Goal: Task Accomplishment & Management: Manage account settings

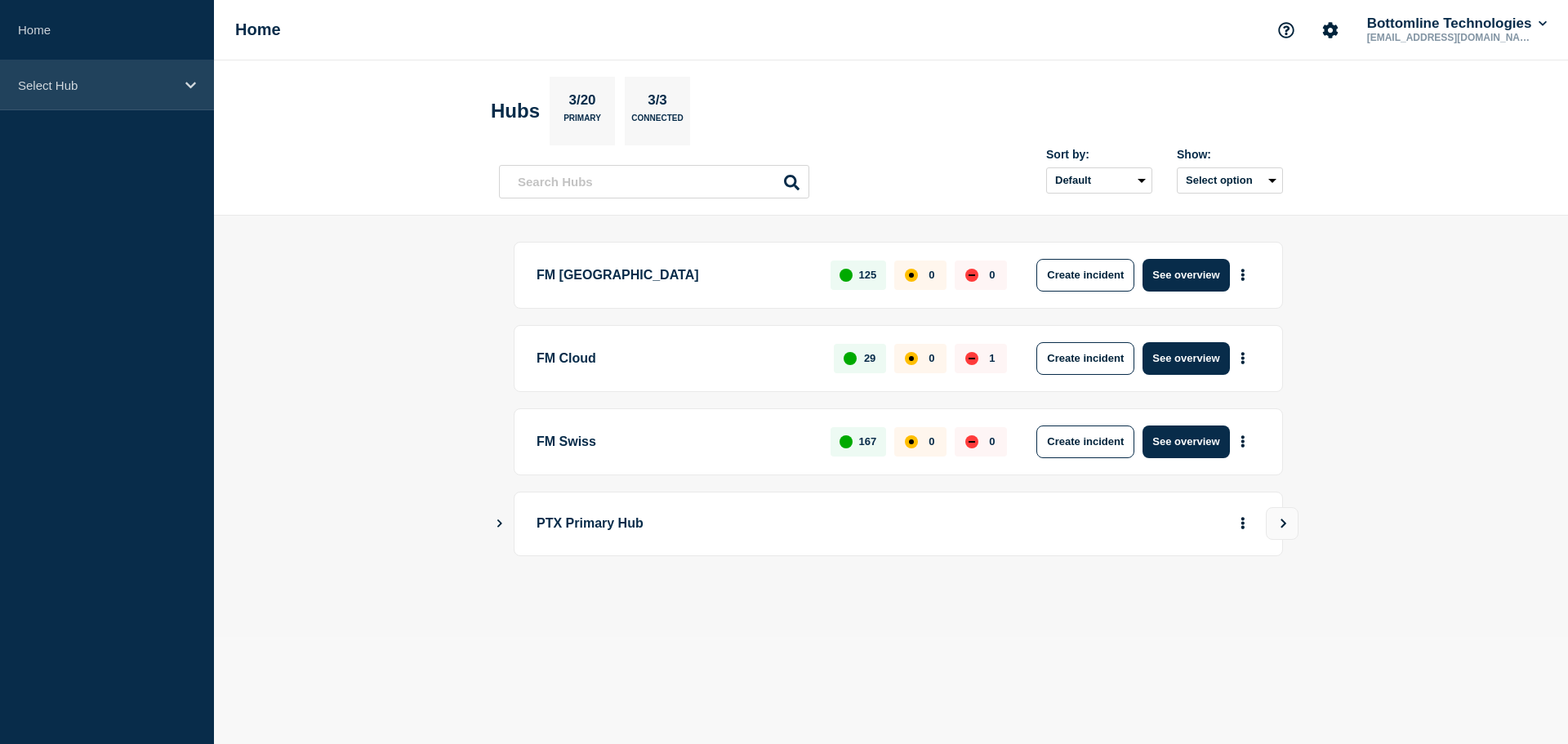
click at [100, 82] on p "Select Hub" at bounding box center [96, 85] width 157 height 14
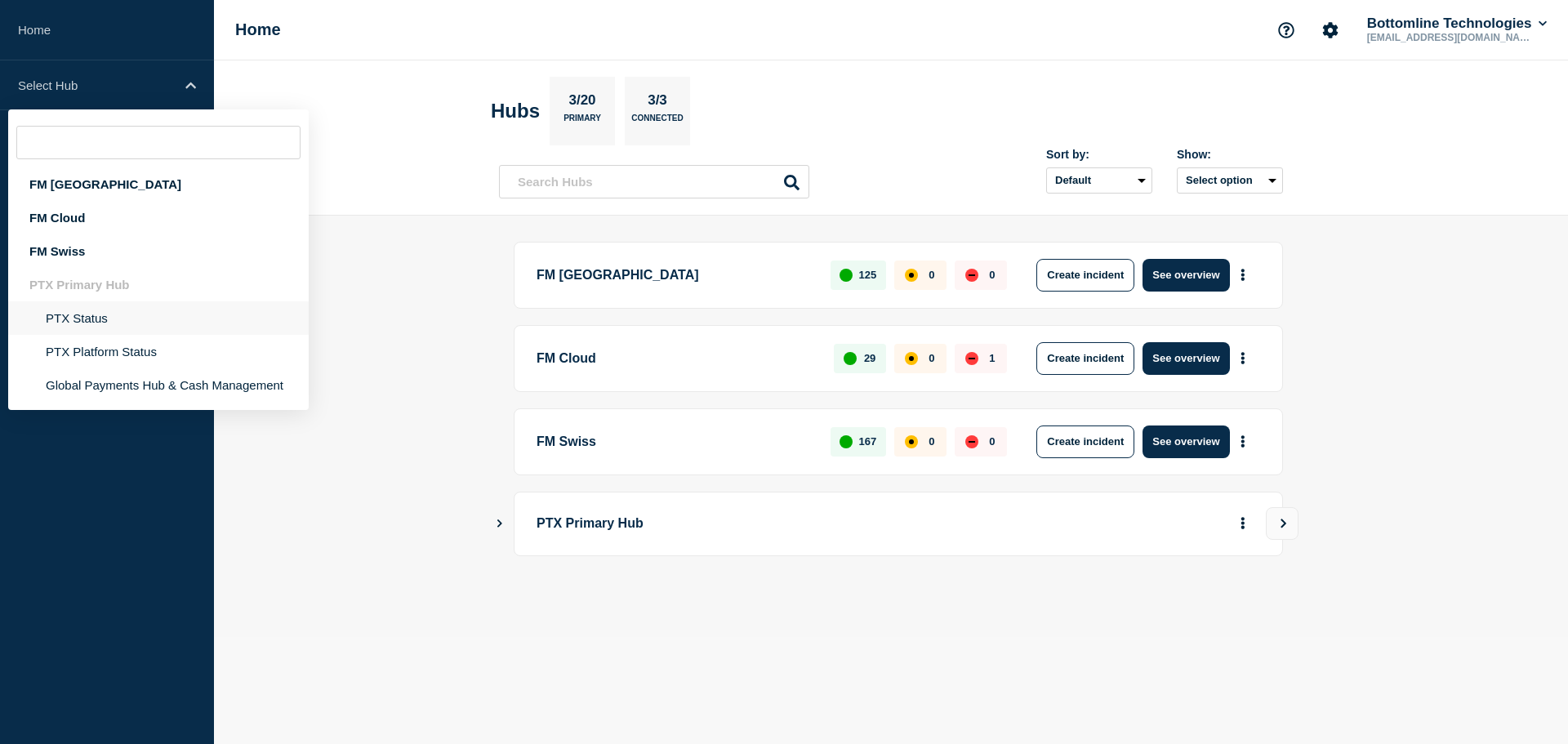
click at [128, 331] on li "PTX Status" at bounding box center [159, 318] width 300 height 33
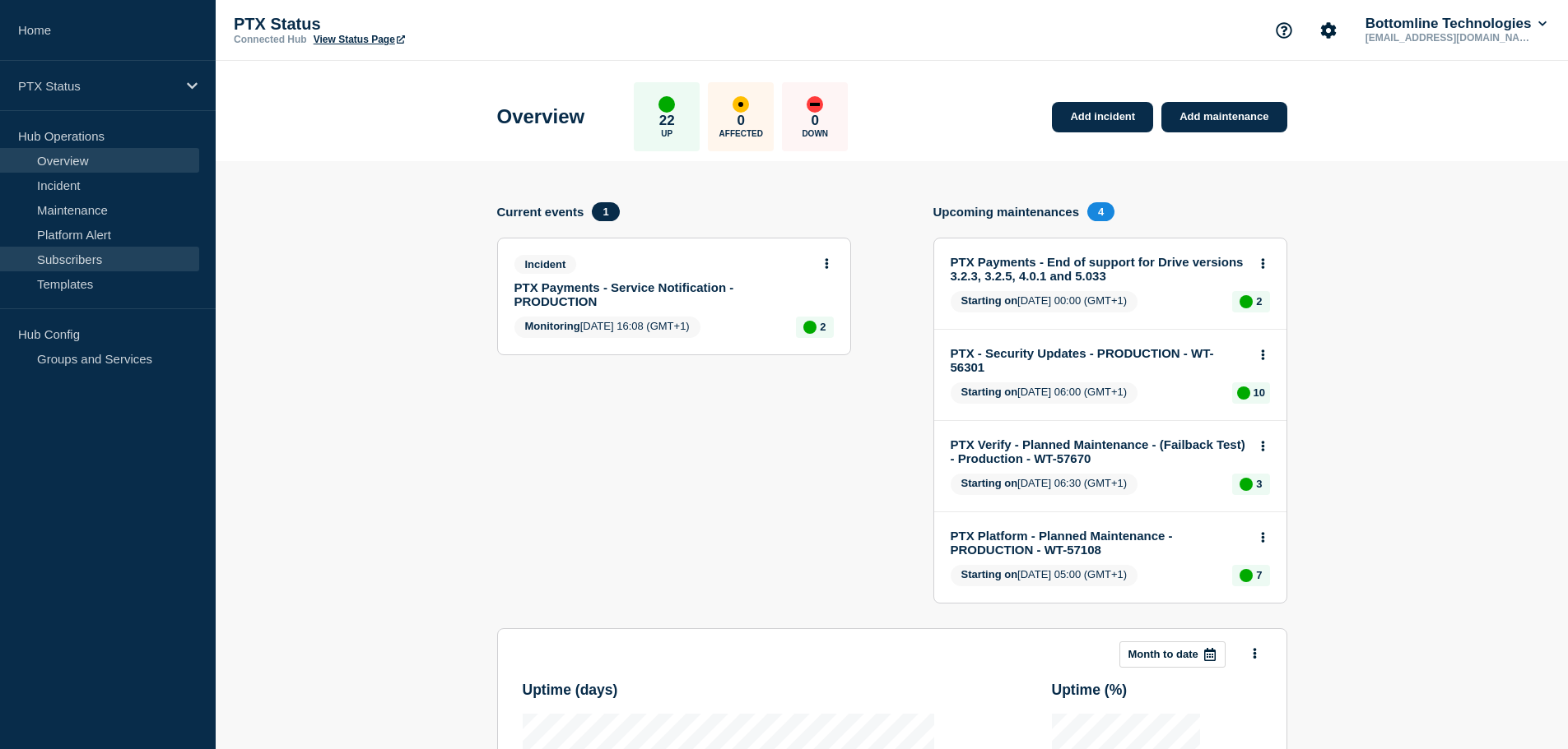
click at [67, 254] on link "Subscribers" at bounding box center [99, 259] width 199 height 25
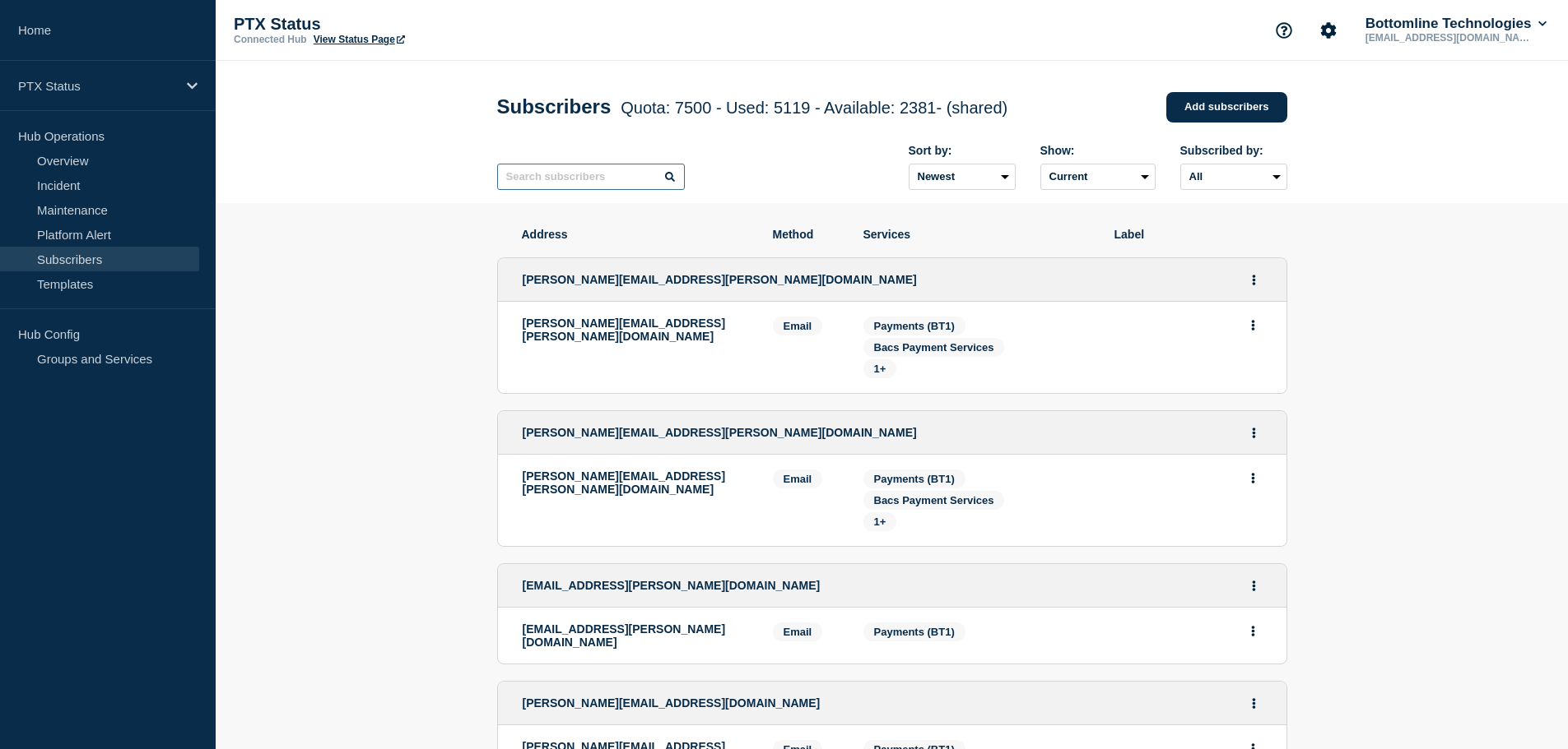
click at [615, 183] on input "text" at bounding box center [590, 176] width 188 height 26
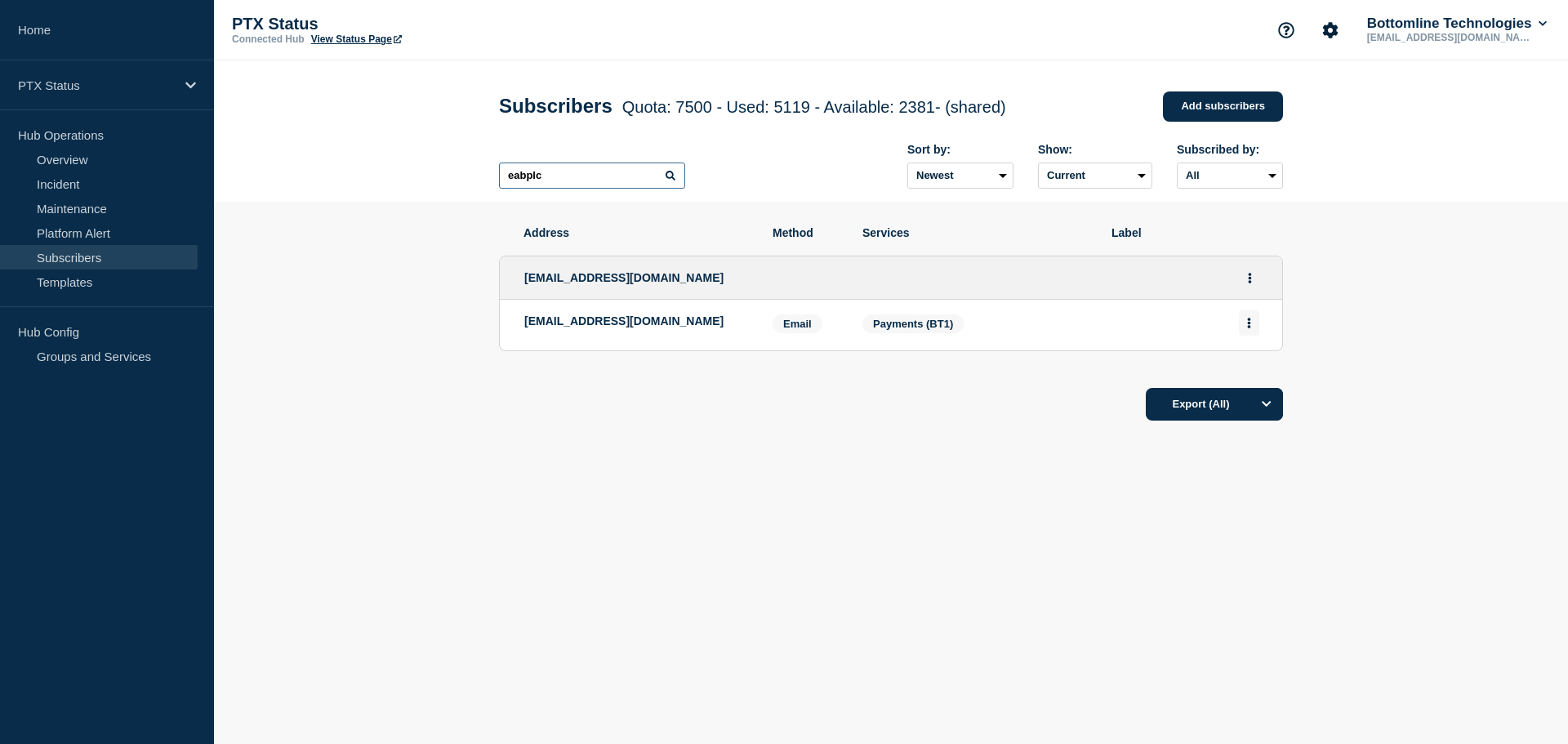
type input "eabplc"
click at [1256, 324] on button "Actions" at bounding box center [1249, 324] width 21 height 26
click at [1255, 372] on button "Delete" at bounding box center [1250, 370] width 31 height 12
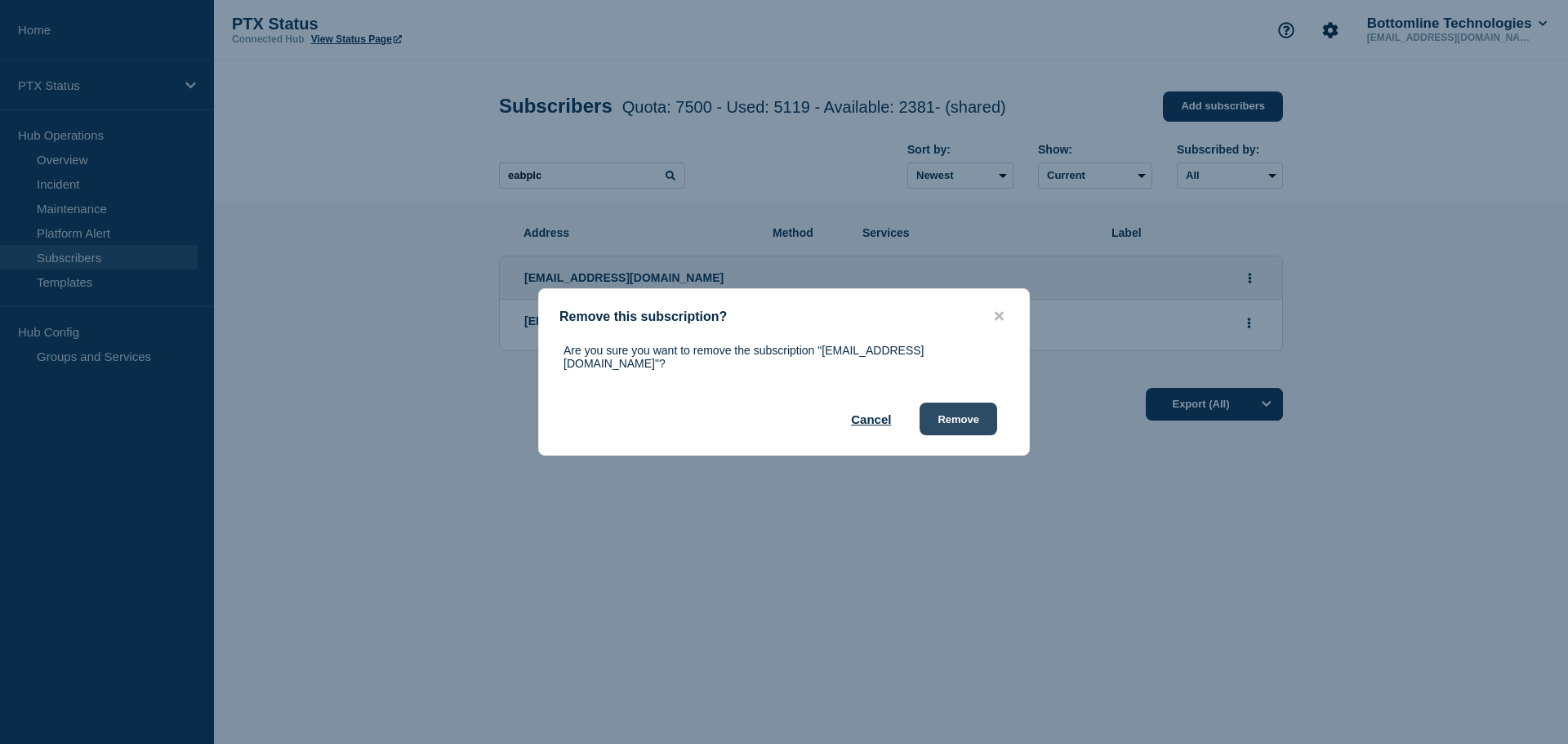
click at [976, 419] on button "Remove" at bounding box center [958, 419] width 77 height 33
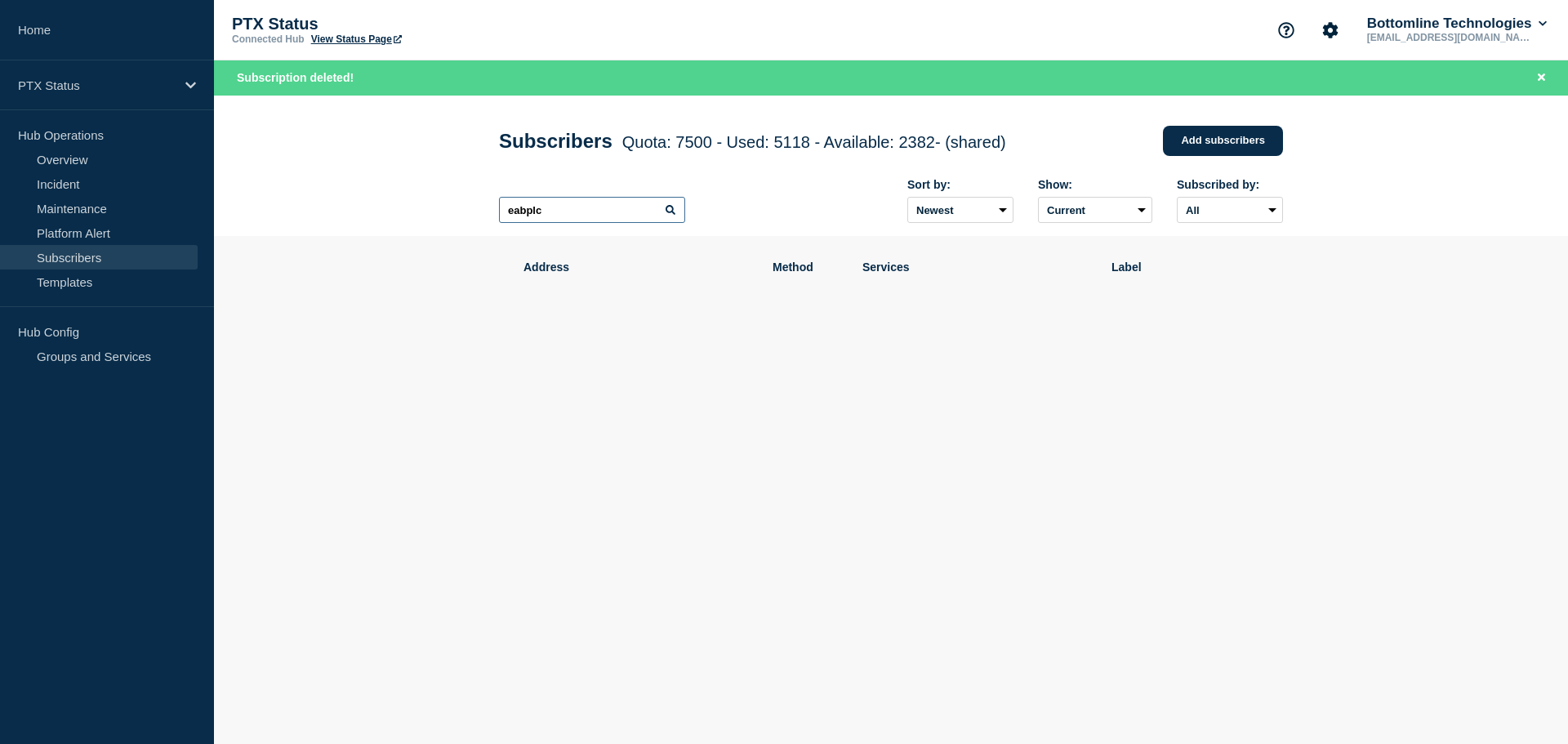
click at [582, 215] on input "eabplc" at bounding box center [592, 209] width 186 height 26
drag, startPoint x: 598, startPoint y: 207, endPoint x: 309, endPoint y: 198, distance: 289.1
click at [309, 198] on header "Subscribers Quota: 7500 - Used: 5118 - Available: 2382 - (shared) Quota Used Av…" at bounding box center [890, 166] width 1354 height 142
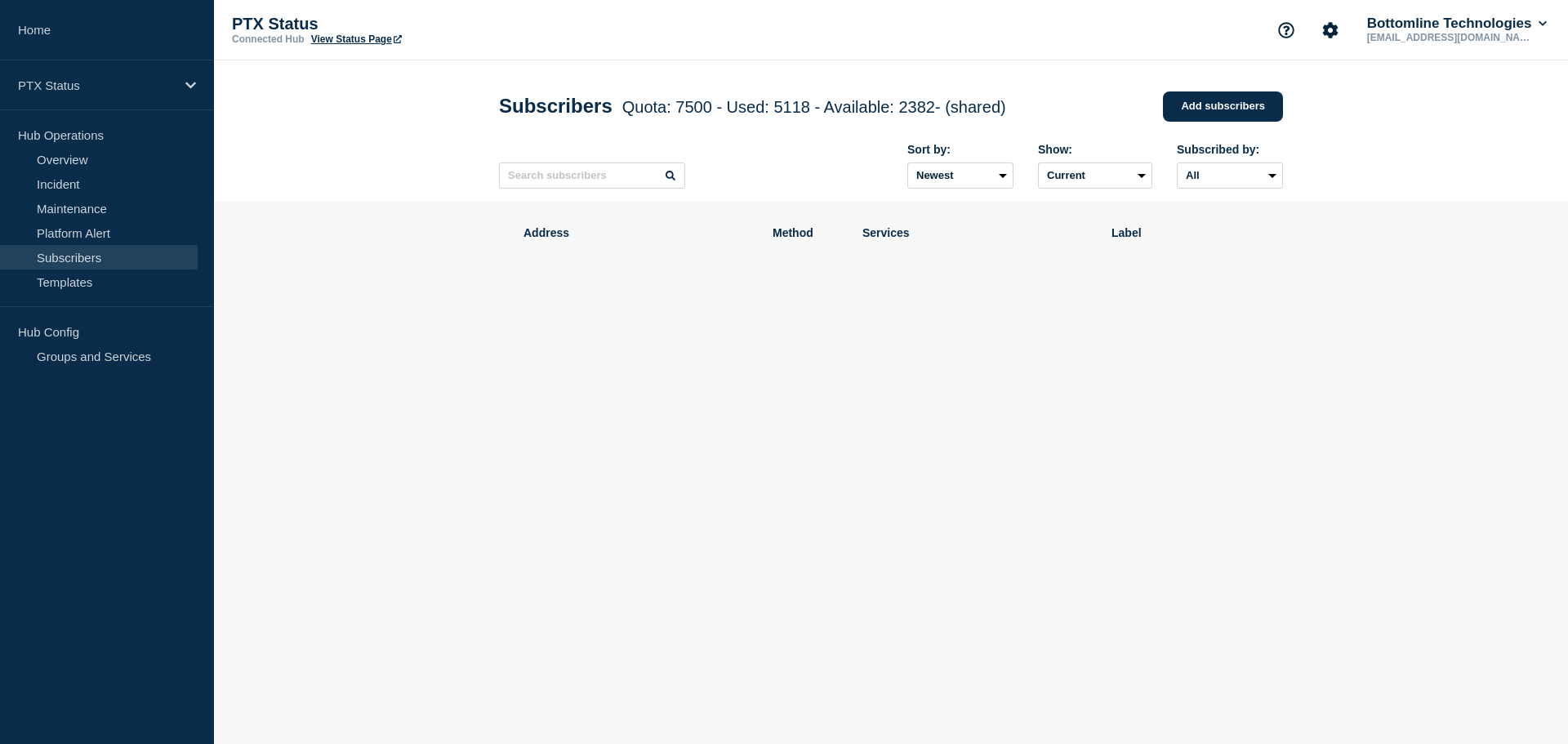
click at [771, 481] on body "Home PTX Status Hub Operations Overview Incident Maintenance Platform Alert Sub…" at bounding box center [784, 372] width 1568 height 744
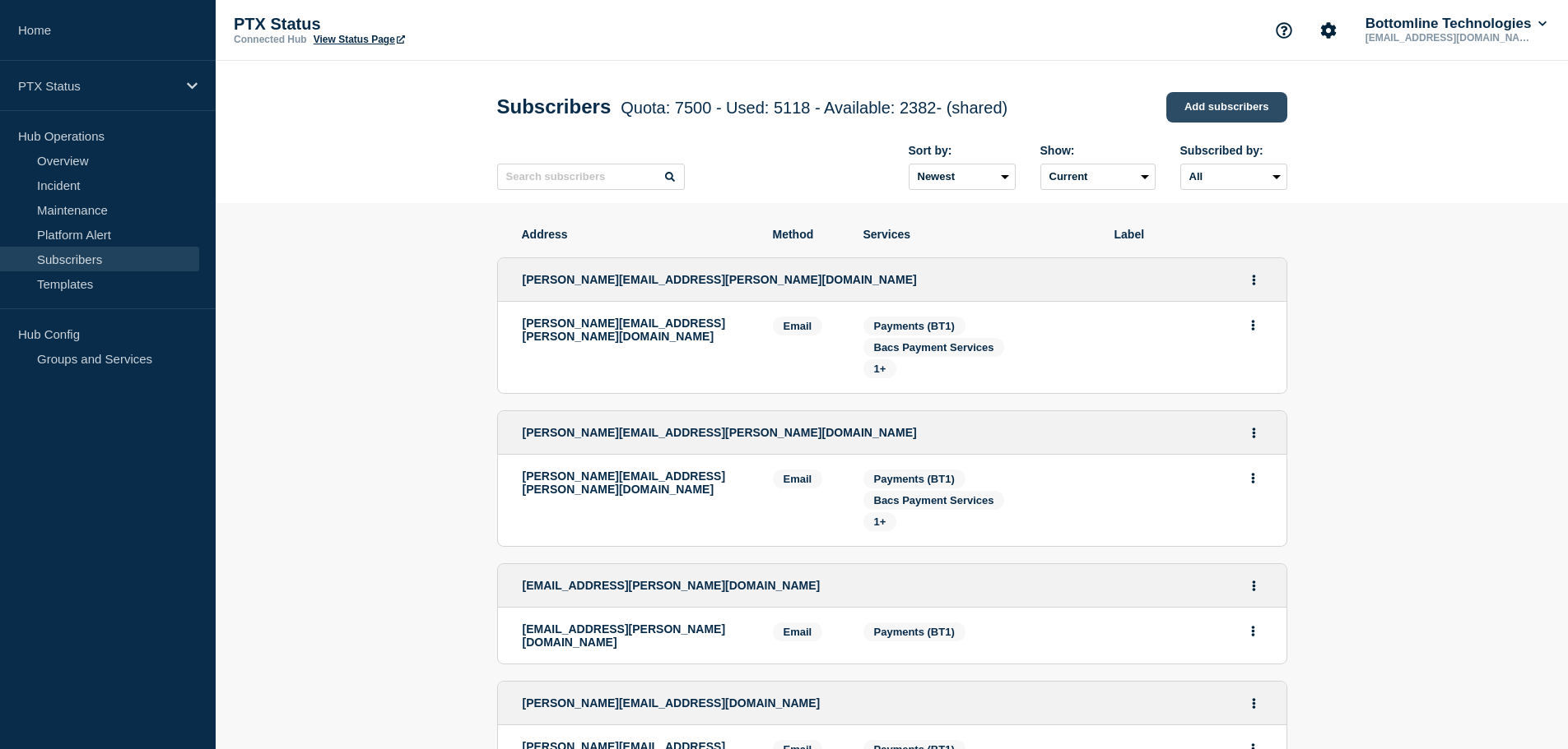
click at [1229, 101] on link "Add subscribers" at bounding box center [1227, 107] width 121 height 30
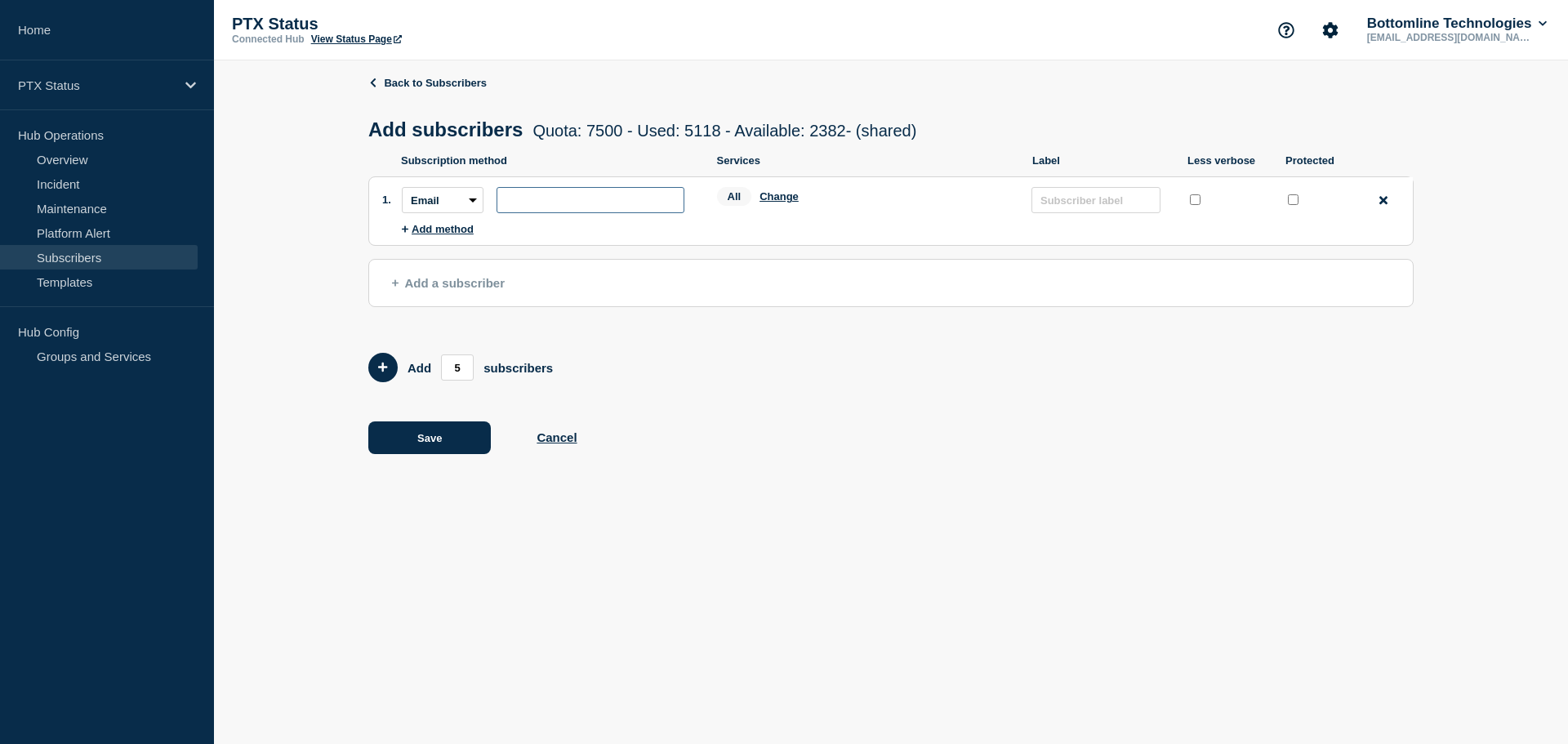
click at [572, 199] on input "subscription-address" at bounding box center [590, 200] width 188 height 26
paste input "[PERSON_NAME][EMAIL_ADDRESS][PERSON_NAME][DOMAIN_NAME]"
type input "[PERSON_NAME][EMAIL_ADDRESS][PERSON_NAME][DOMAIN_NAME]"
click at [663, 172] on ul "Subscription method Services Label Less verbose Protected 1. Subscription metho…" at bounding box center [890, 202] width 1046 height 94
click at [787, 208] on div "All Change" at bounding box center [866, 200] width 299 height 26
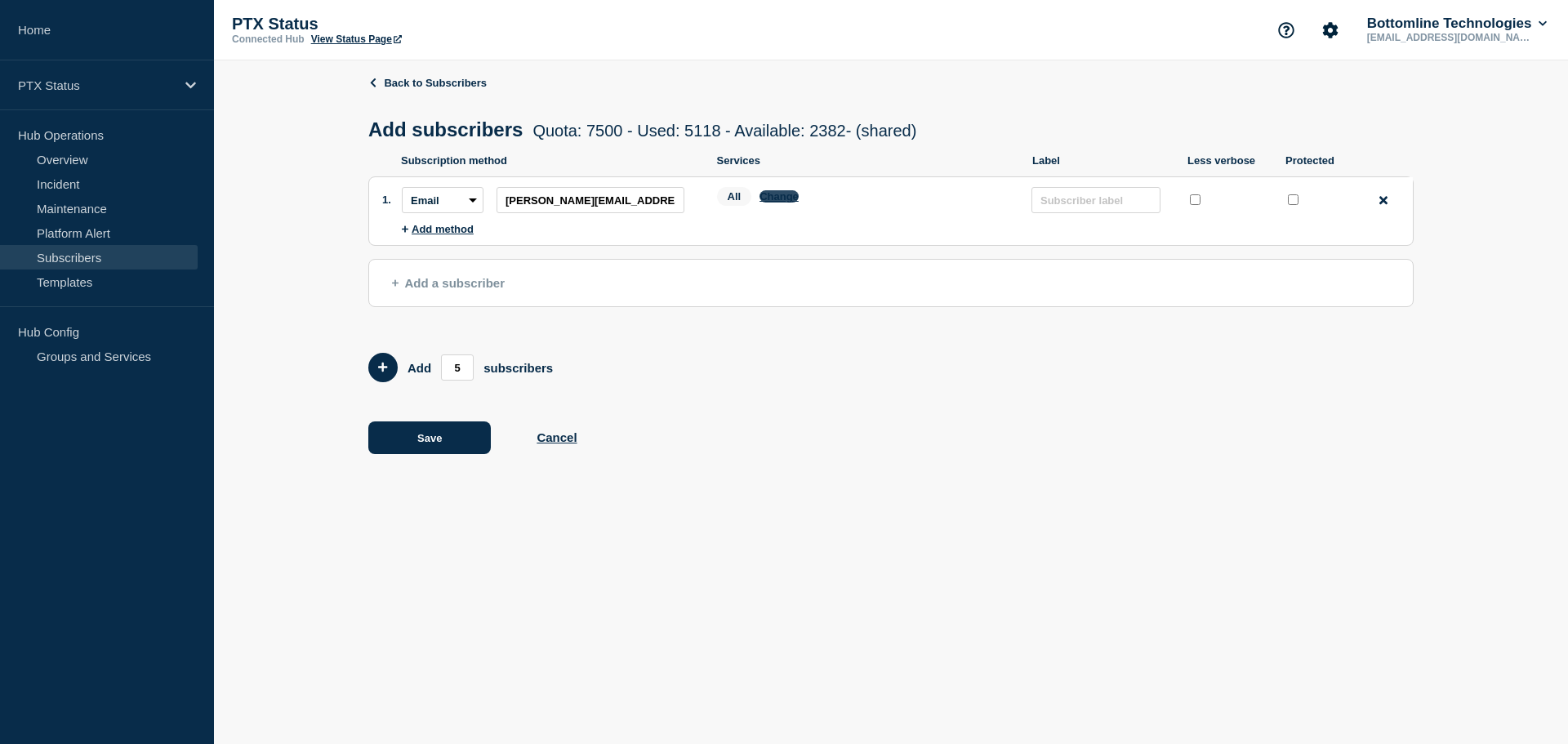
click at [789, 199] on button "Change" at bounding box center [780, 197] width 39 height 12
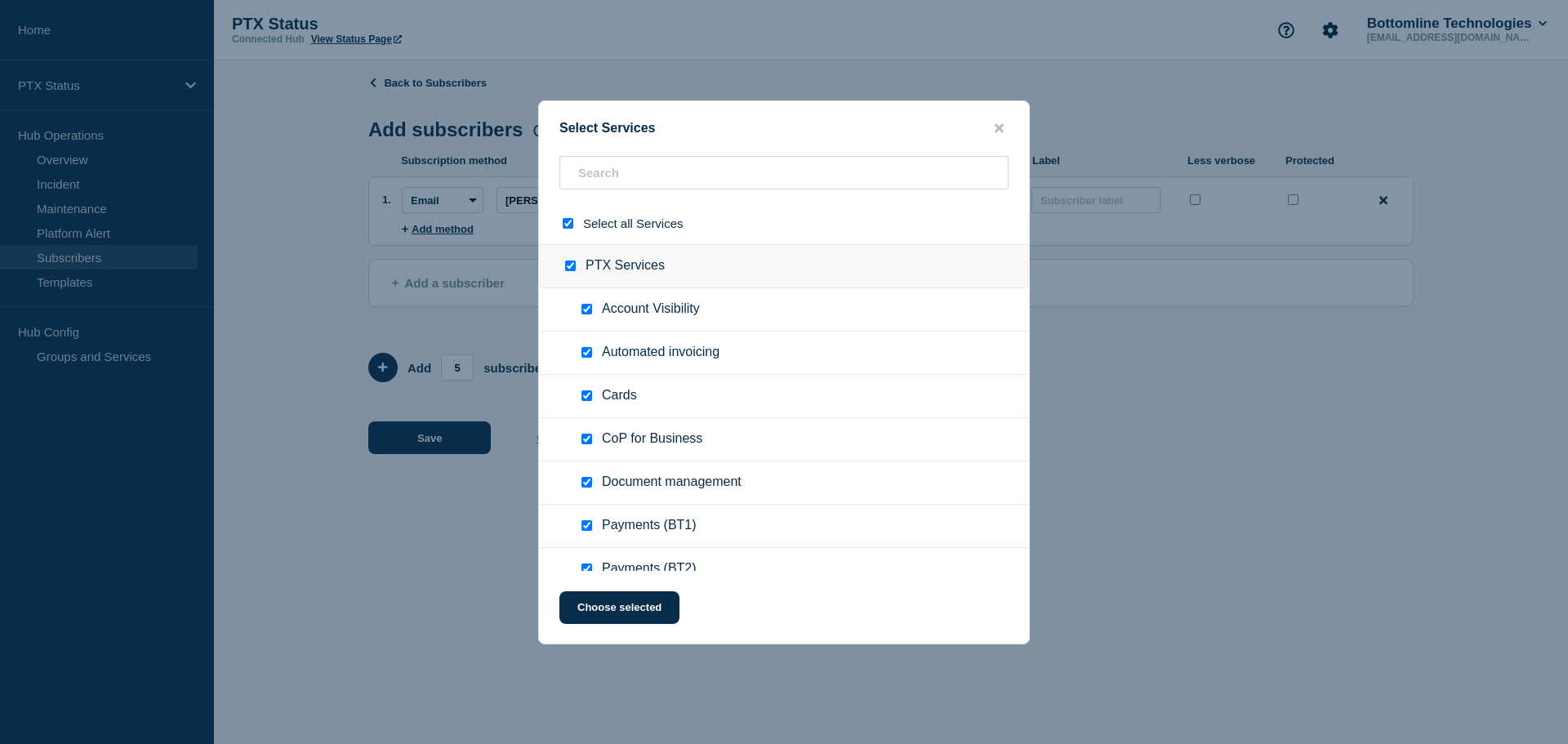
click at [570, 225] on input "select all checkbox" at bounding box center [568, 223] width 10 height 10
checkbox input "false"
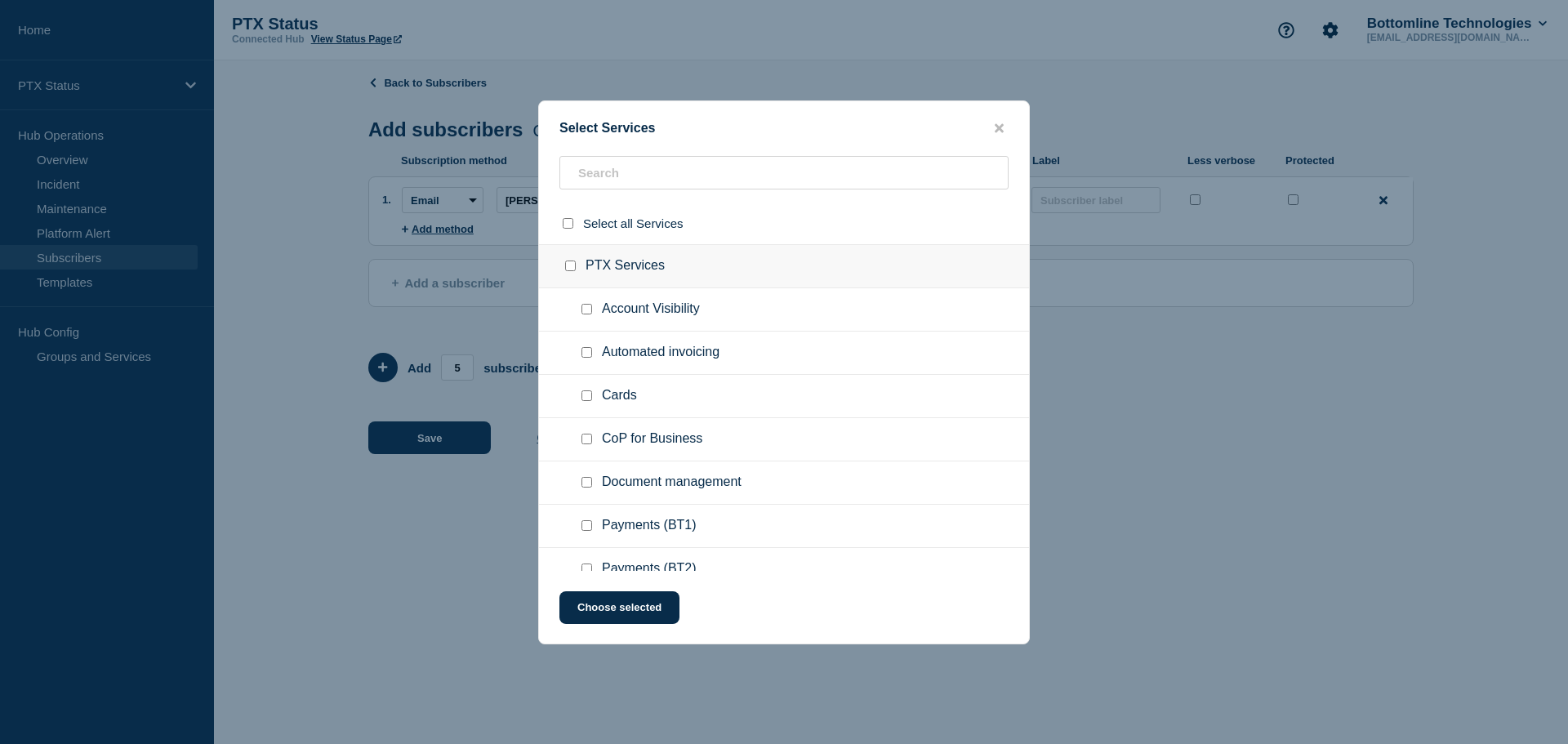
checkbox input "false"
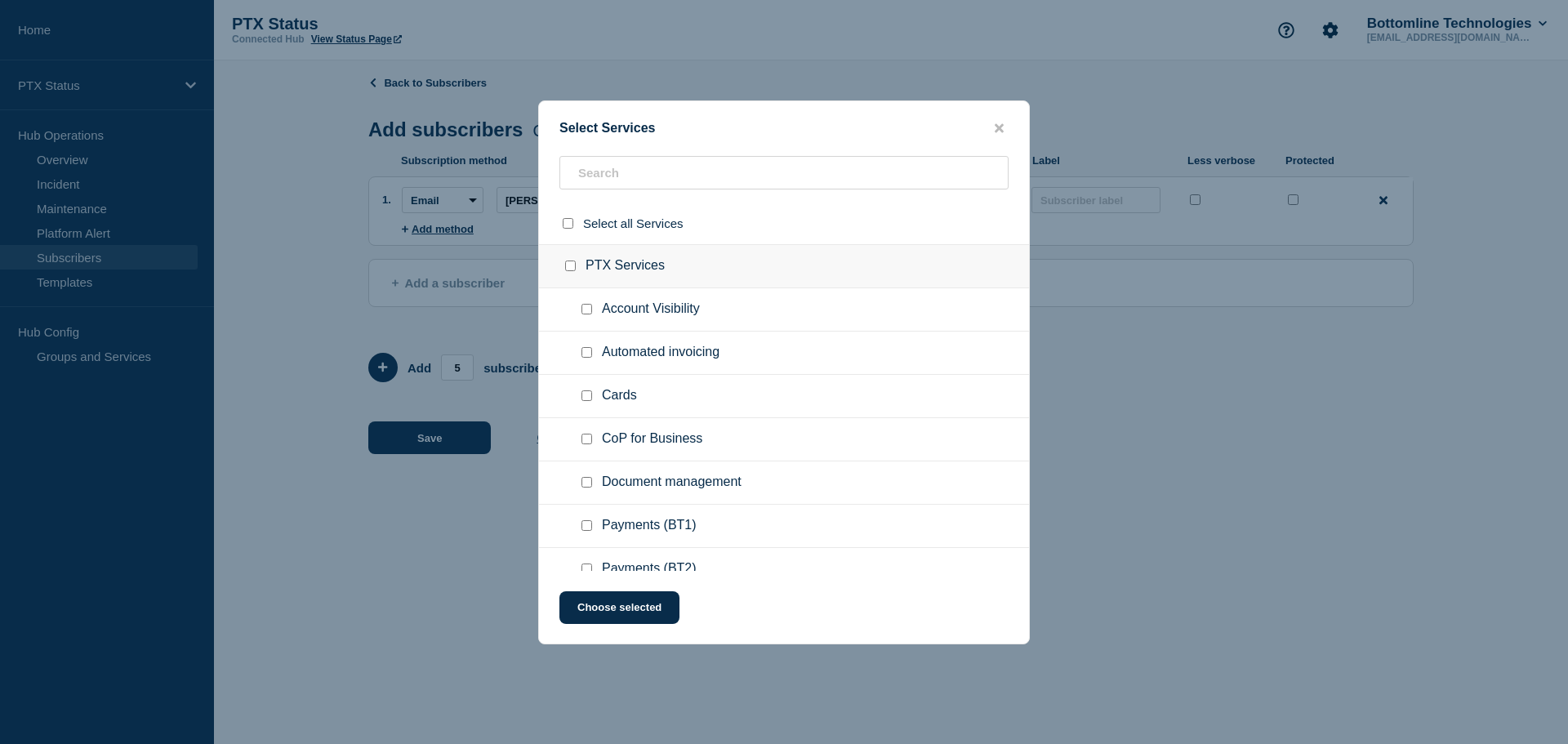
checkbox input "false"
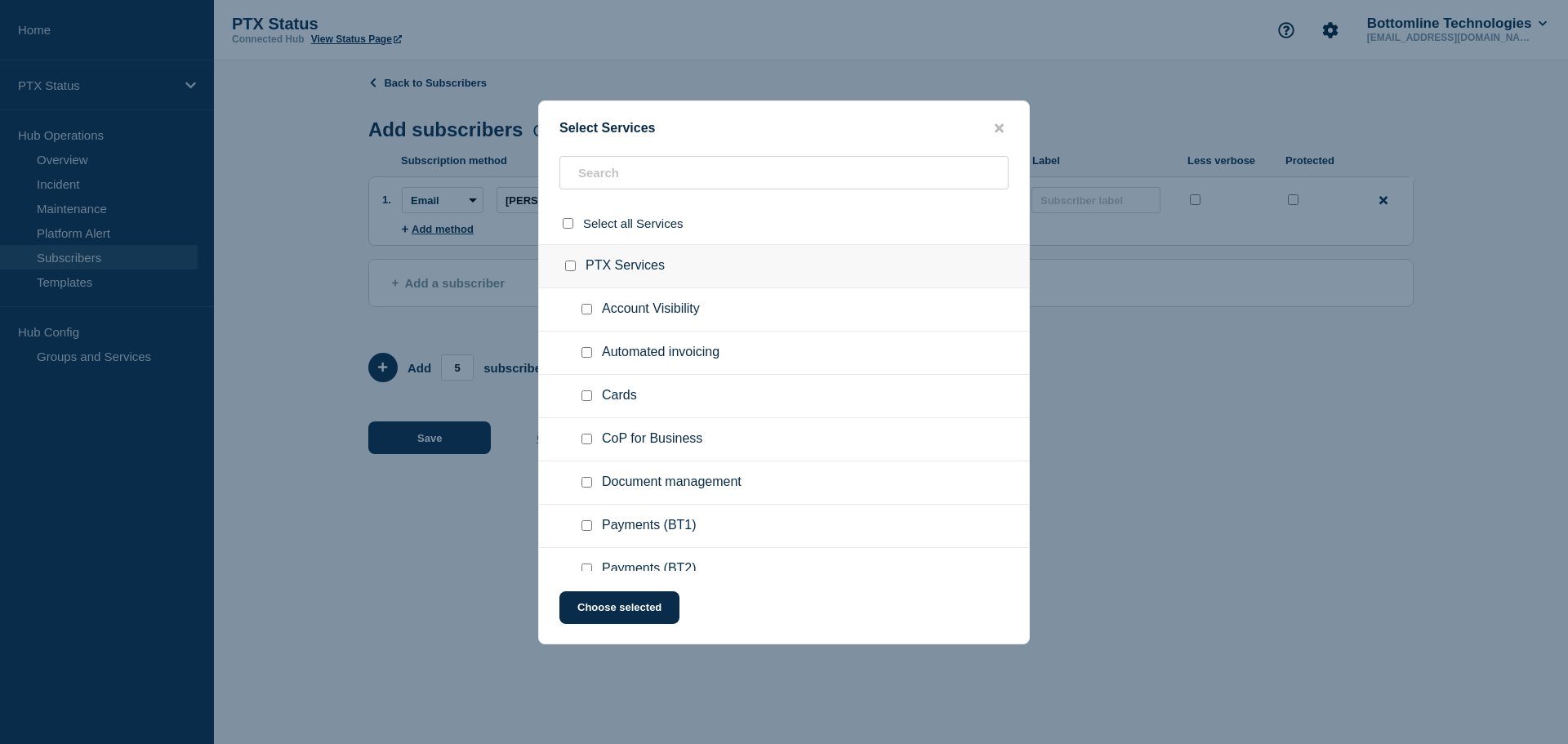
checkbox input "false"
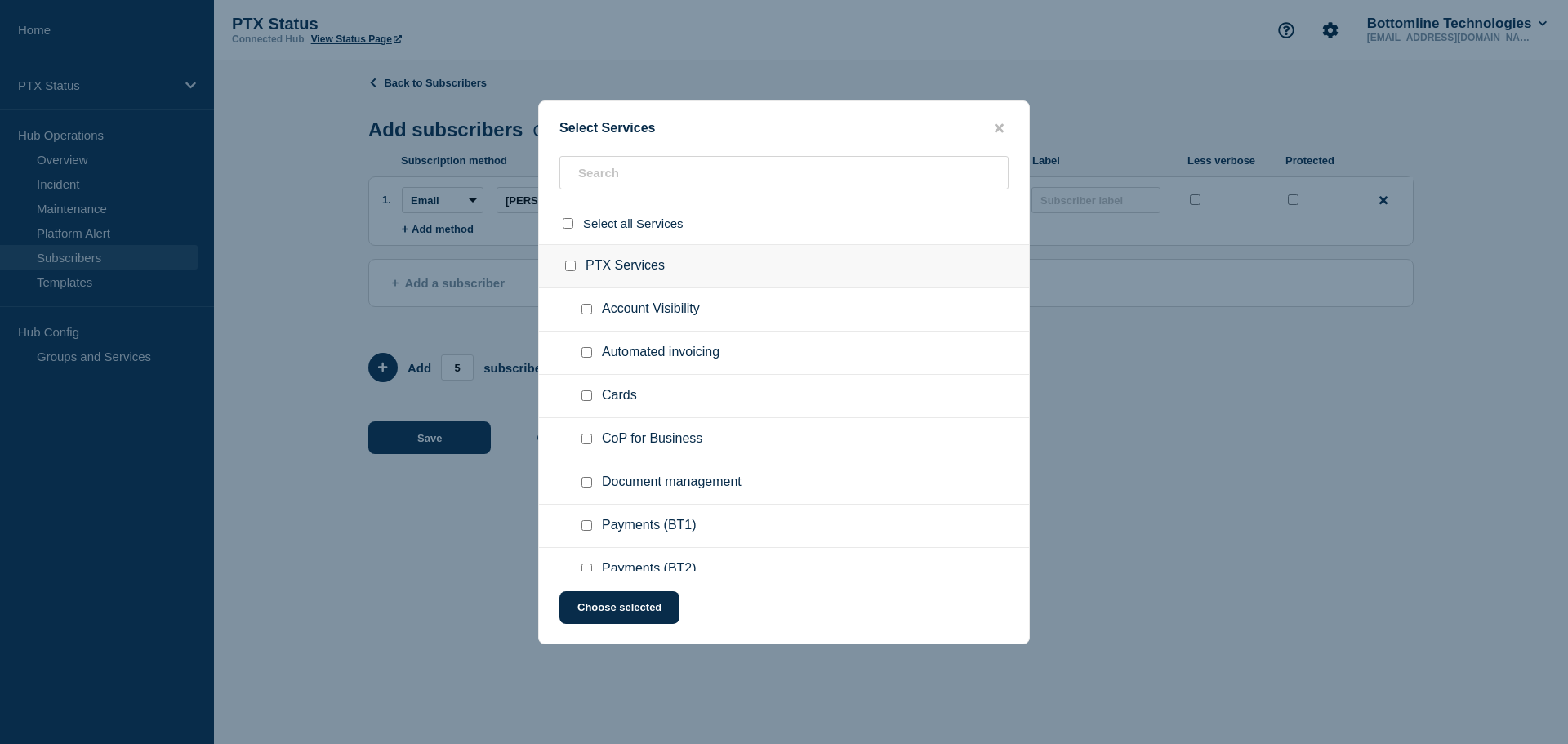
checkbox input "false"
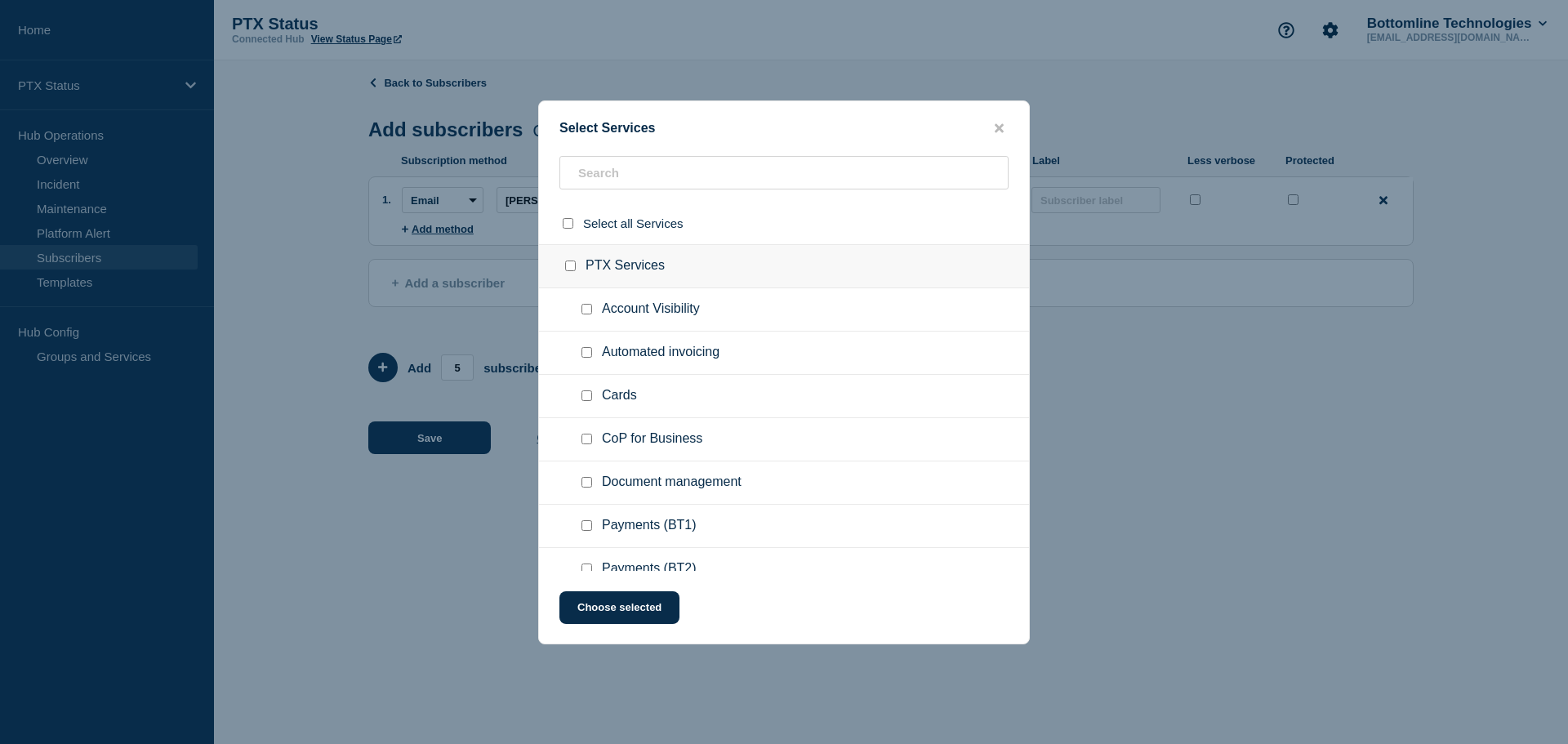
checkbox input "false"
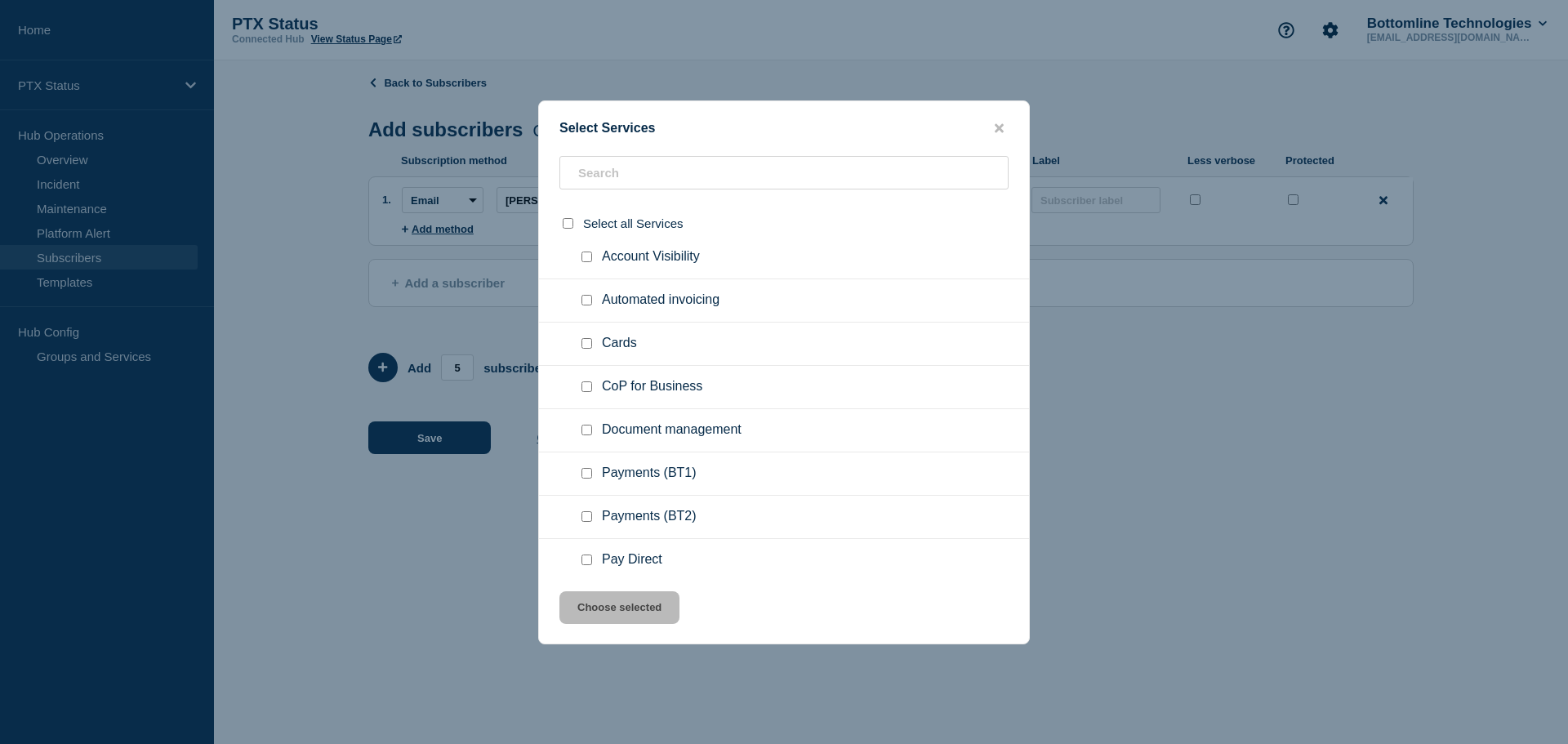
scroll to position [82, 0]
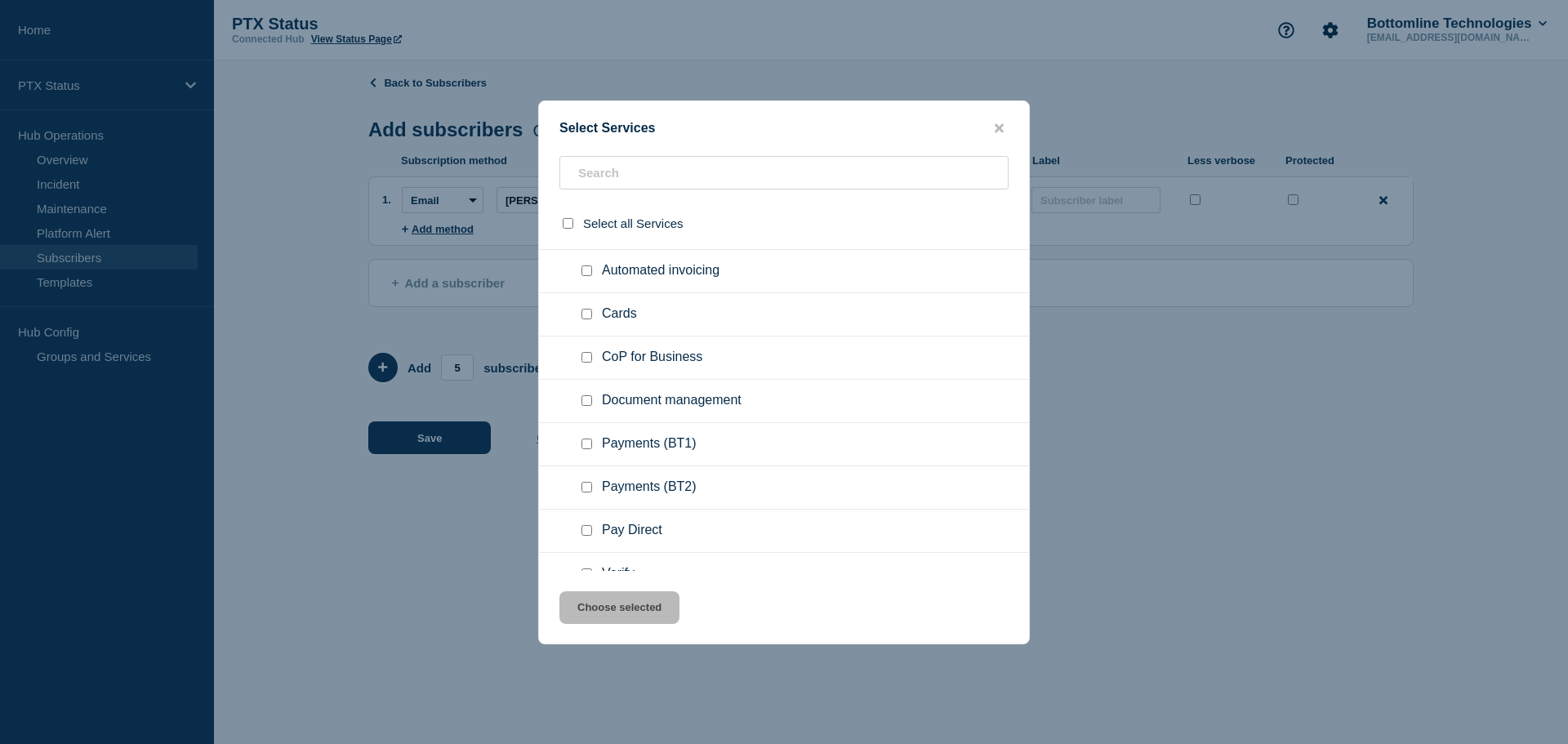
click at [588, 443] on input "Payments (BT1) checkbox" at bounding box center [587, 444] width 10 height 10
checkbox input "true"
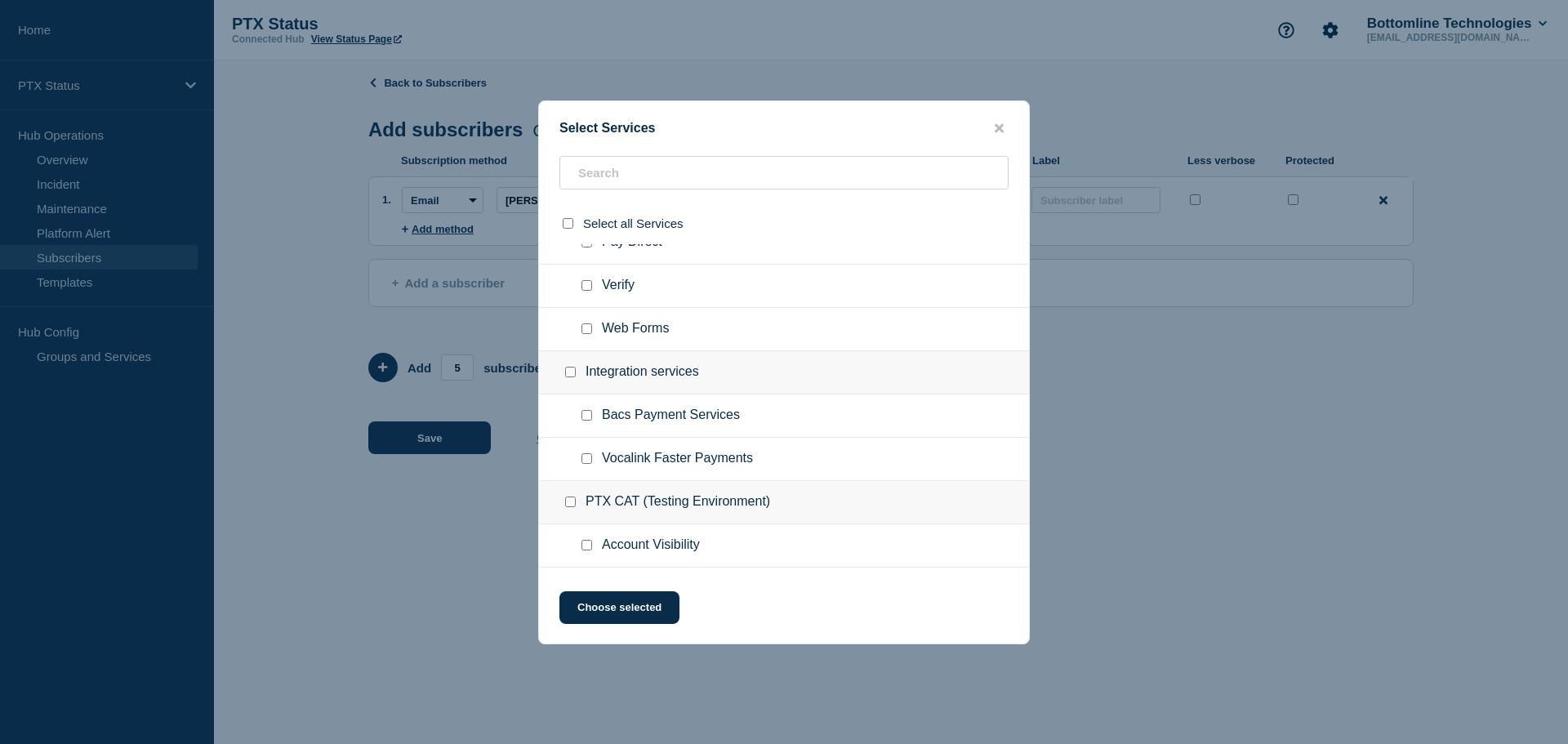
scroll to position [408, 0]
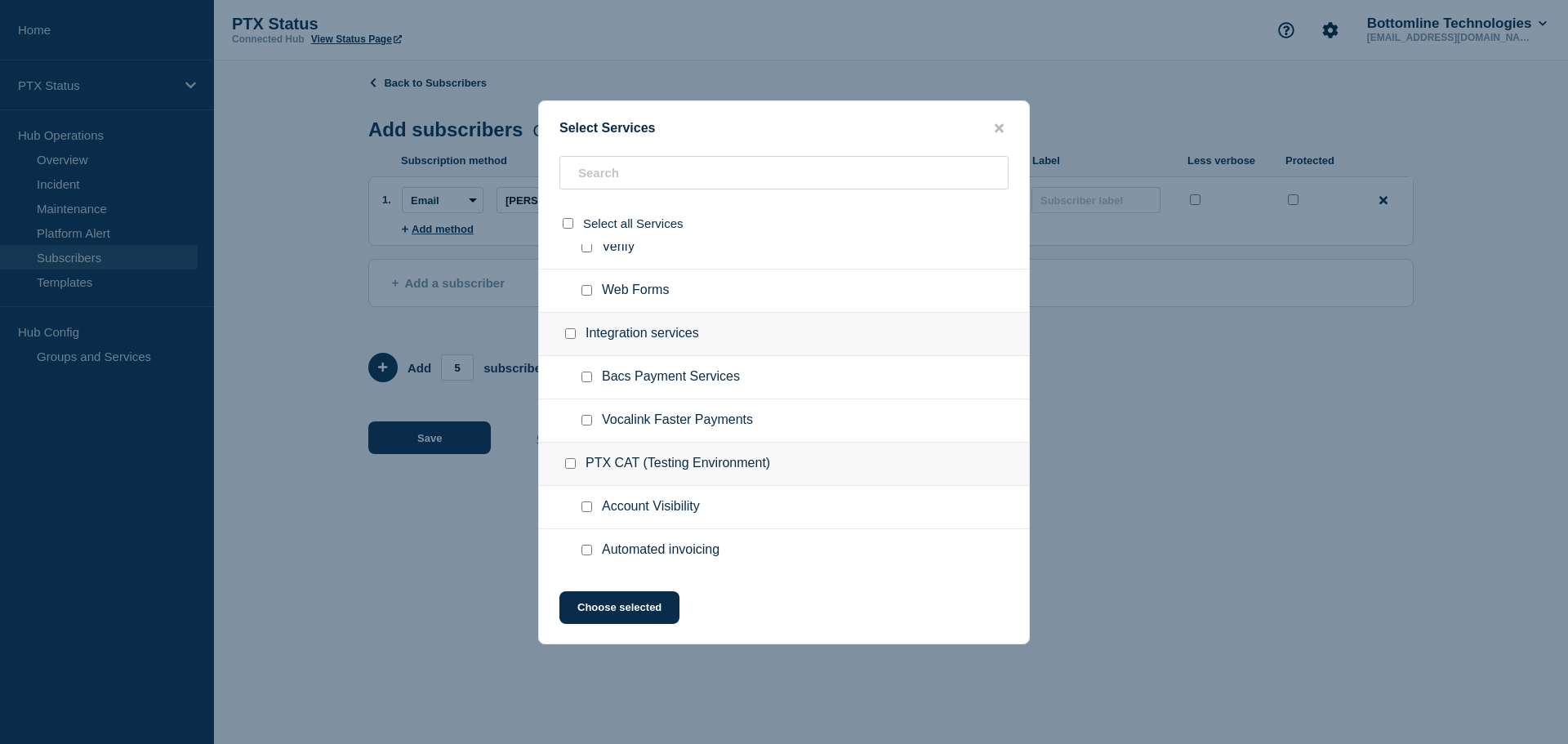
click at [587, 380] on input "Bacs Payment Services checkbox" at bounding box center [587, 377] width 10 height 10
checkbox input "true"
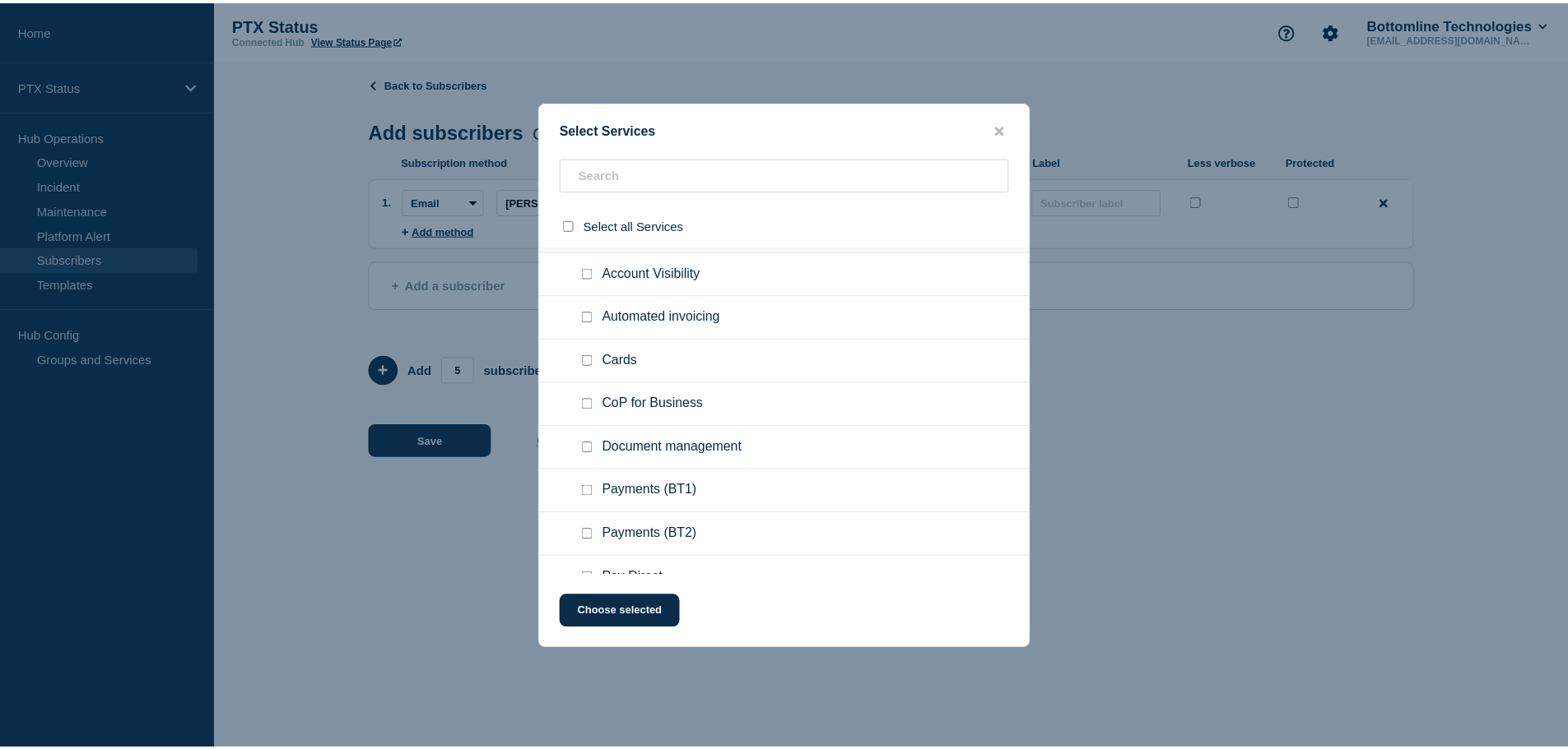
scroll to position [658, 0]
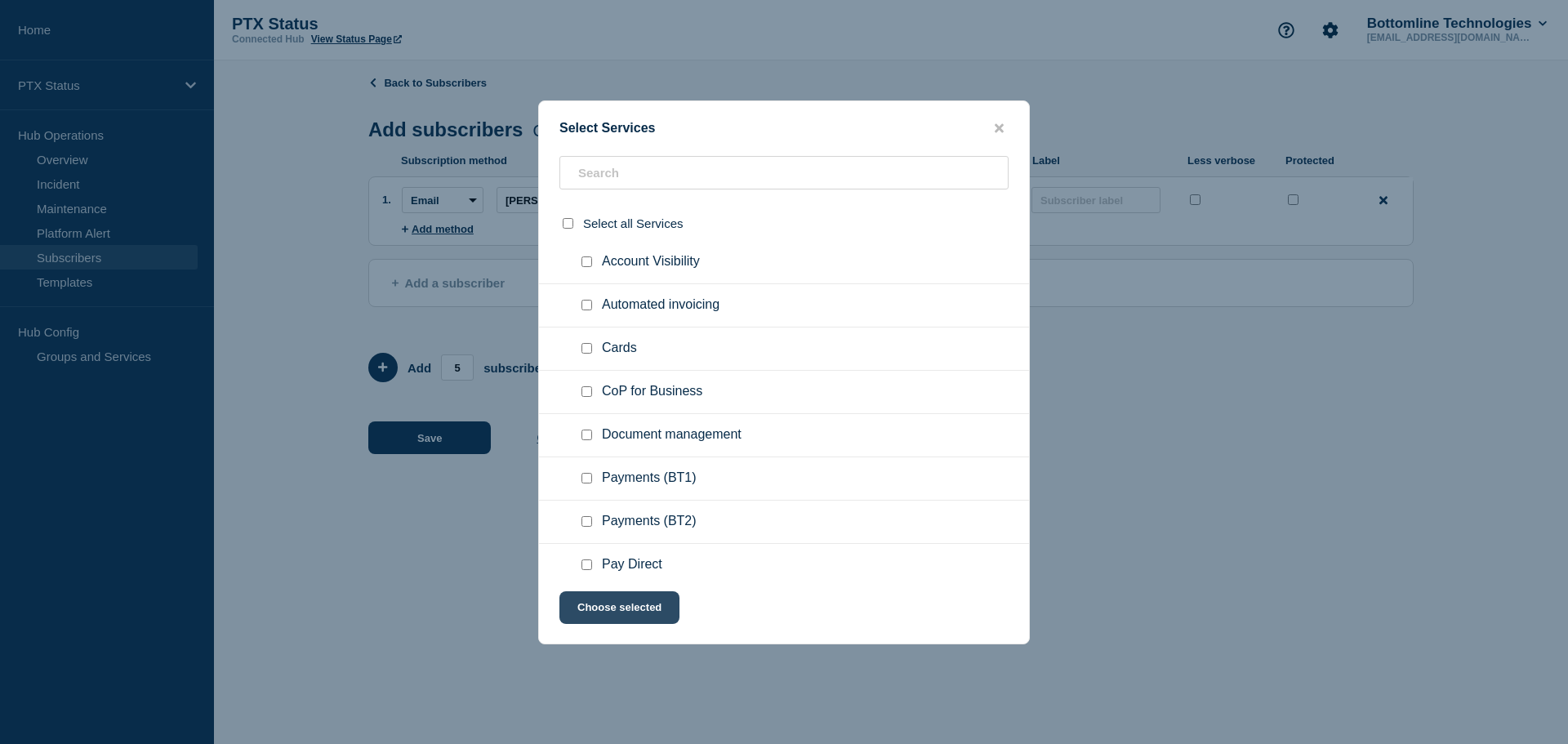
click at [612, 613] on button "Choose selected" at bounding box center [619, 608] width 120 height 33
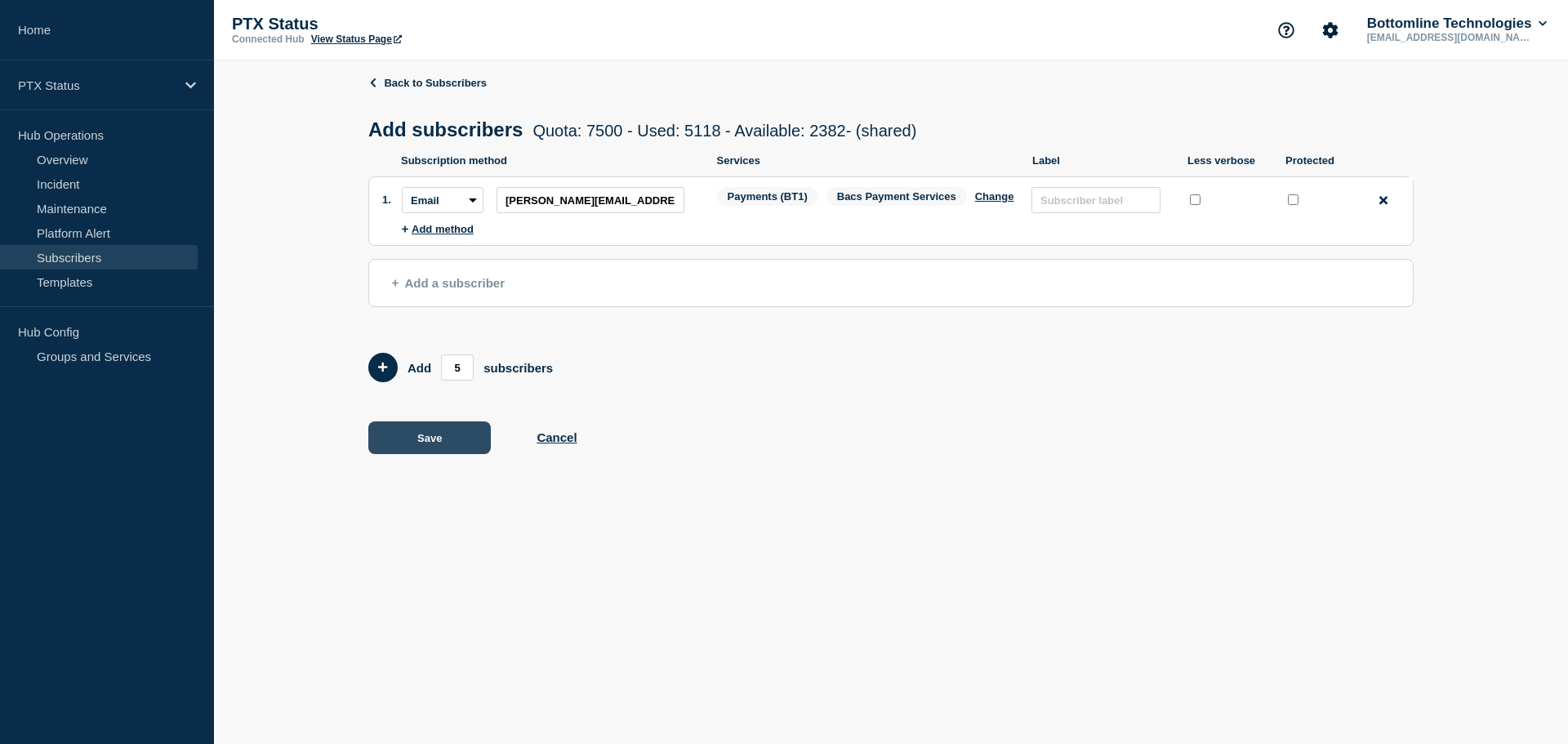
click at [407, 439] on button "Save" at bounding box center [429, 438] width 123 height 33
